Goal: Transaction & Acquisition: Purchase product/service

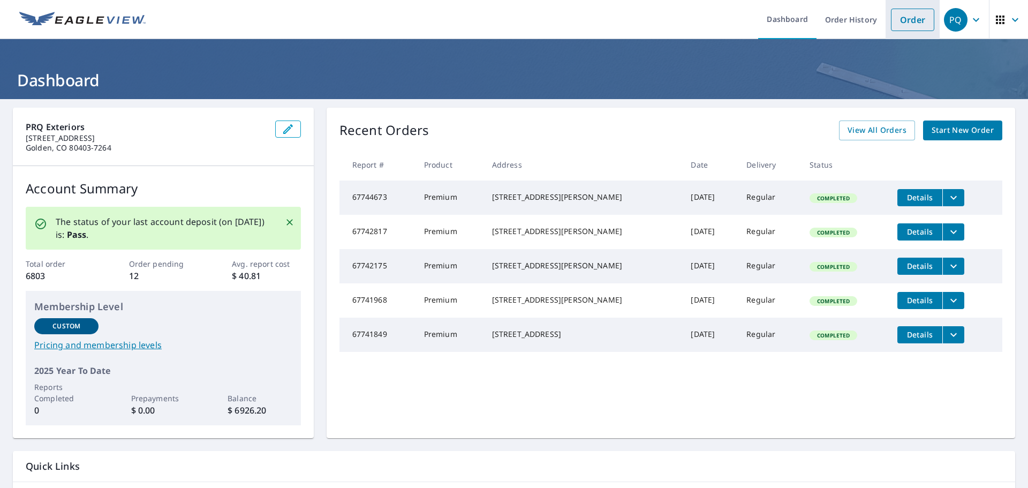
click at [900, 14] on link "Order" at bounding box center [912, 20] width 43 height 22
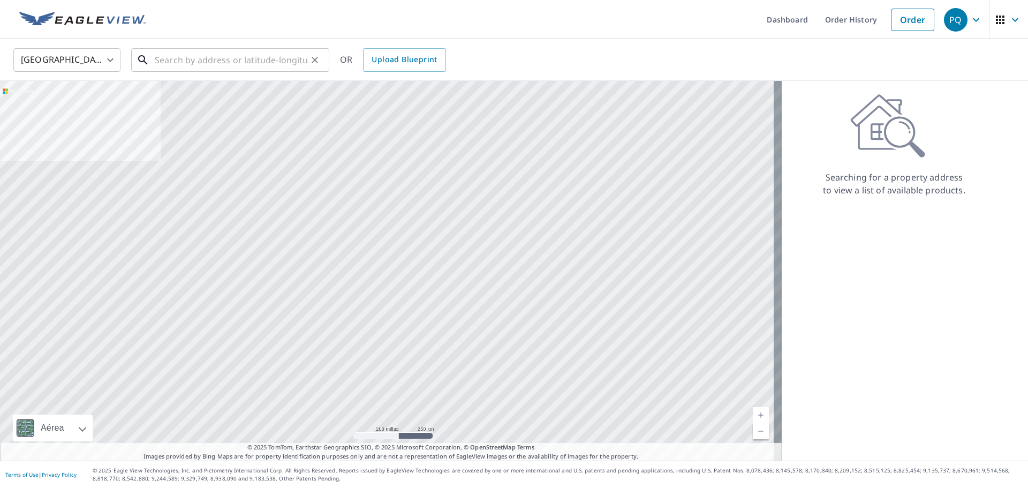
click at [217, 62] on input "text" at bounding box center [231, 60] width 153 height 30
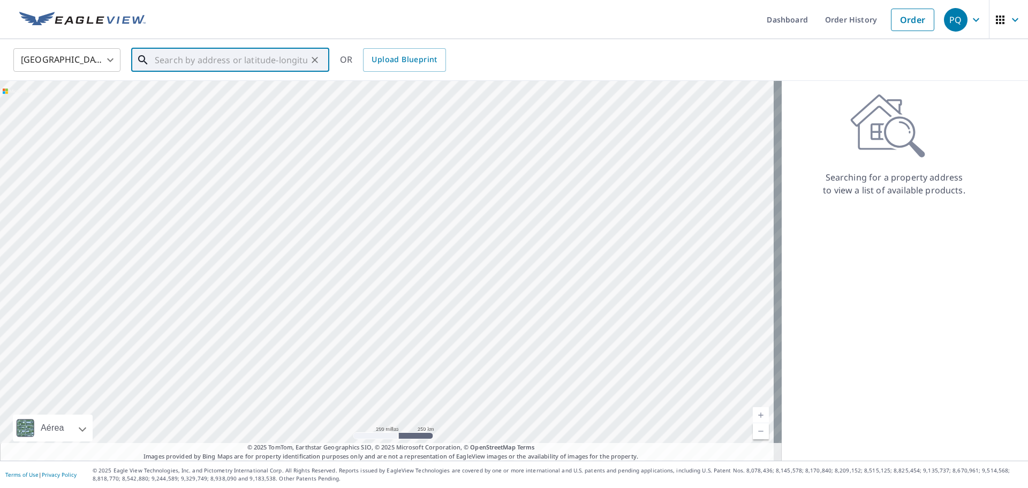
paste input "[STREET_ADDRESS]"
click at [242, 88] on span "[STREET_ADDRESS]" at bounding box center [237, 91] width 168 height 13
type input "[STREET_ADDRESS]"
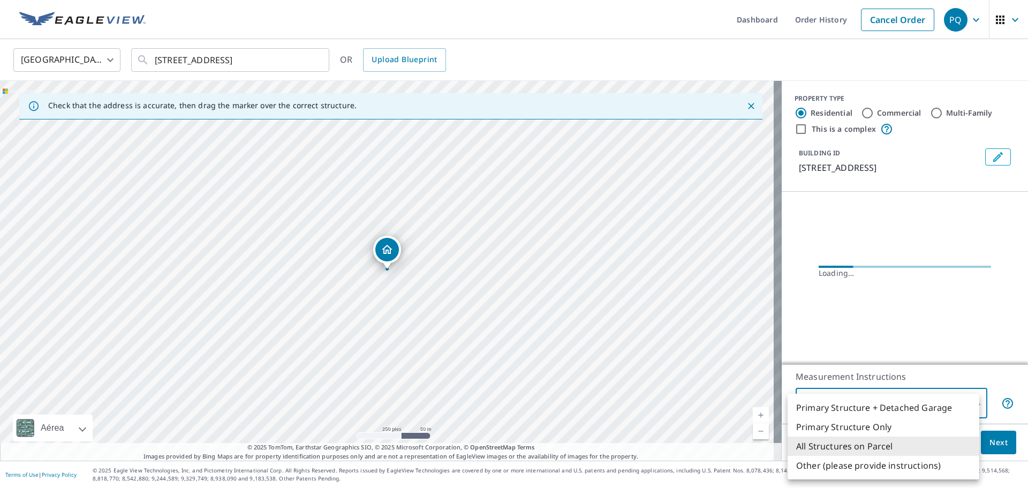
click at [846, 398] on body "PQ PQ Dashboard Order History Cancel Order PQ [GEOGRAPHIC_DATA] US ​ [STREET_AD…" at bounding box center [514, 244] width 1028 height 488
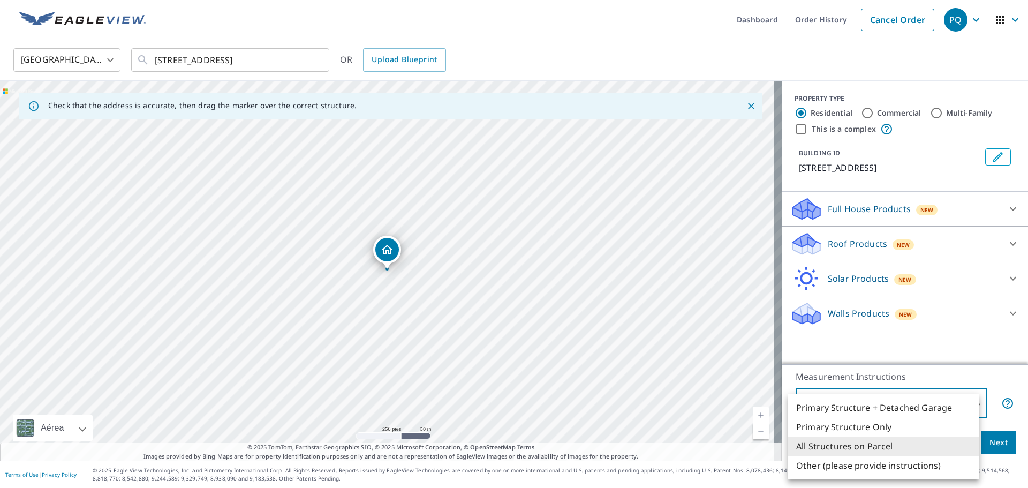
click at [833, 252] on div at bounding box center [514, 244] width 1028 height 488
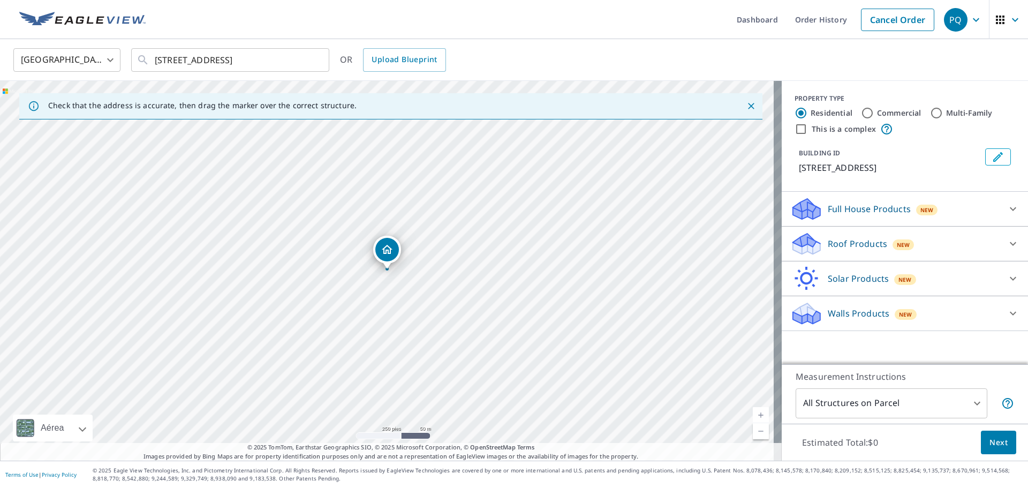
click at [830, 246] on p "Roof Products" at bounding box center [856, 243] width 59 height 13
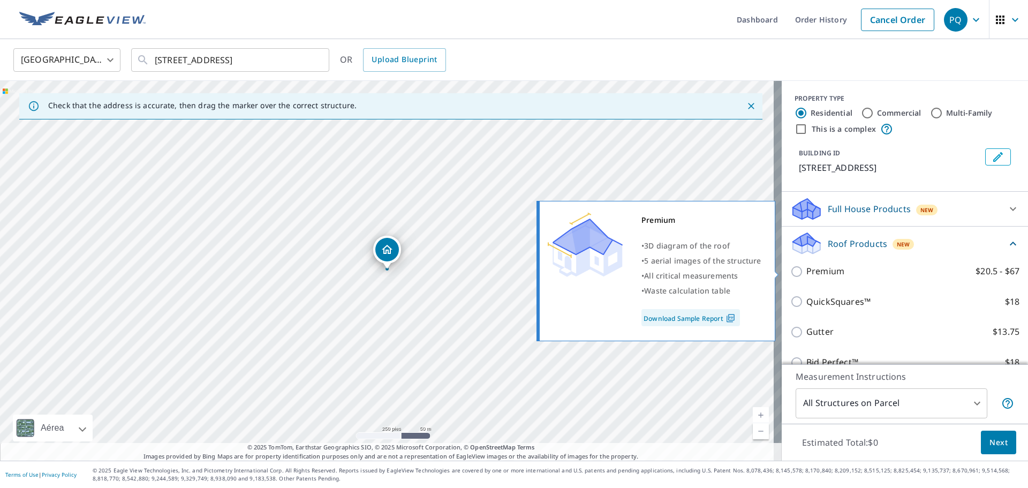
click at [808, 268] on p "Premium" at bounding box center [825, 270] width 38 height 13
click at [806, 268] on input "Premium $20.5 - $67" at bounding box center [798, 271] width 16 height 13
checkbox input "true"
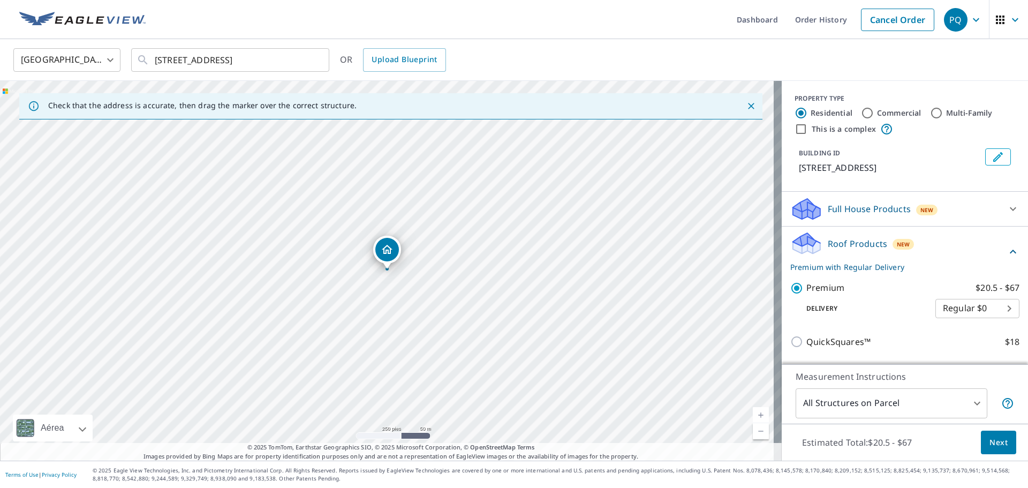
click at [980, 434] on button "Next" at bounding box center [997, 442] width 35 height 24
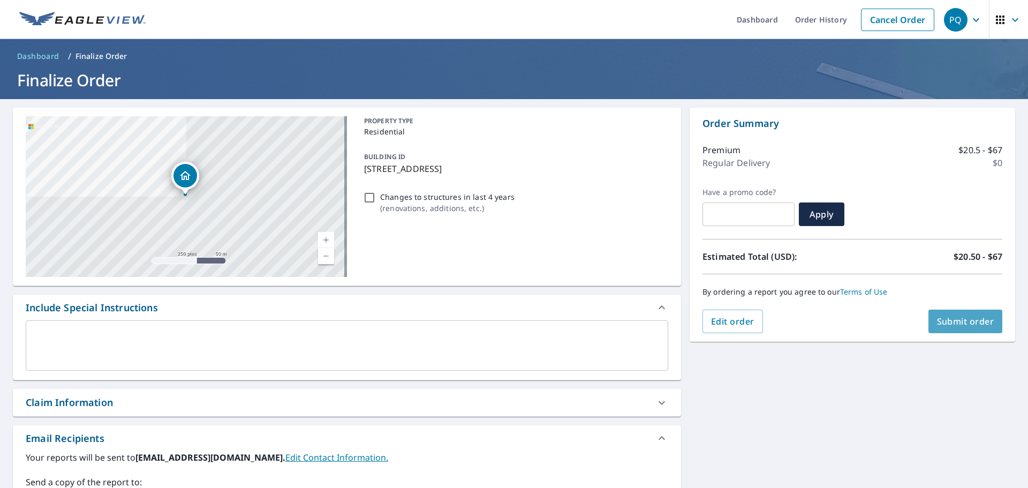
click at [956, 323] on span "Submit order" at bounding box center [965, 321] width 57 height 12
checkbox input "true"
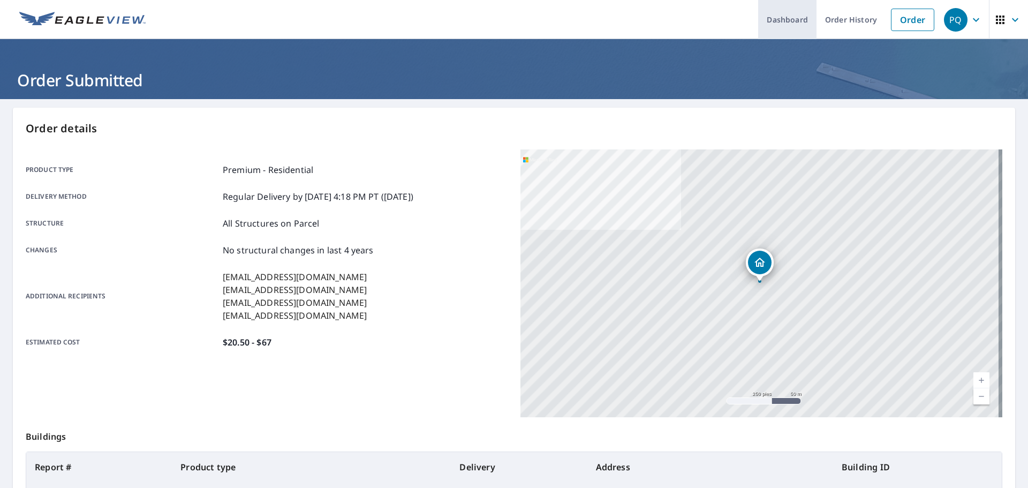
click at [801, 20] on link "Dashboard" at bounding box center [787, 19] width 58 height 39
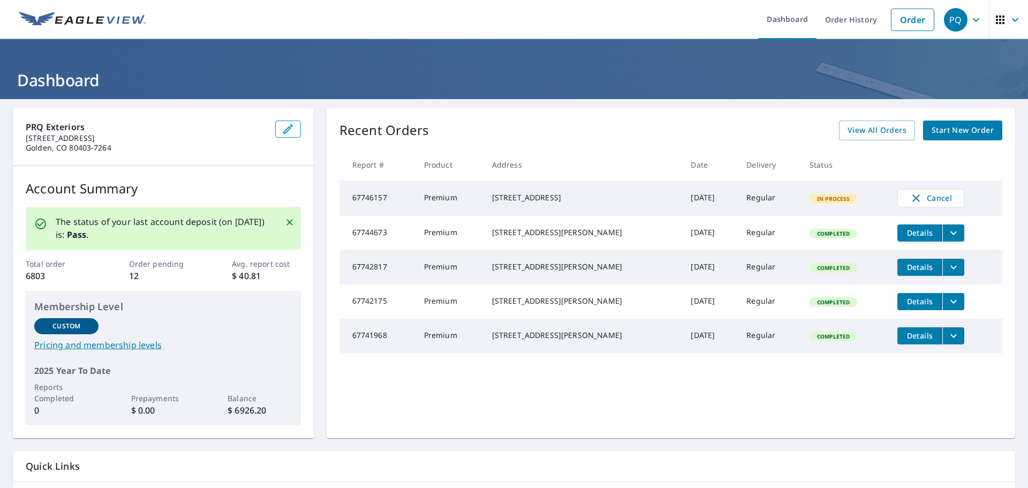
click at [942, 306] on button "filesDropdownBtn-67742175" at bounding box center [953, 301] width 22 height 17
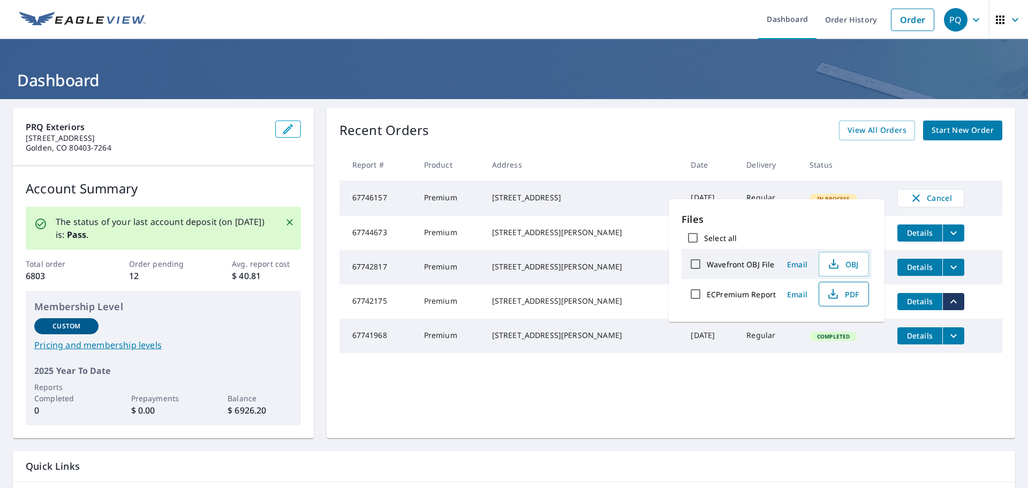
click at [842, 288] on span "PDF" at bounding box center [842, 293] width 34 height 13
